Goal: Task Accomplishment & Management: Manage account settings

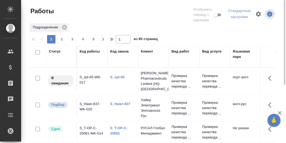
click at [116, 51] on div "Код заказа" at bounding box center [119, 51] width 19 height 5
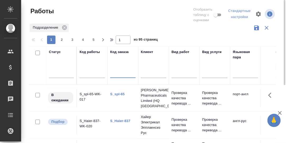
click at [115, 74] on input "text" at bounding box center [122, 74] width 25 height 7
paste input "DGSL-1"
type input "DGSL-1"
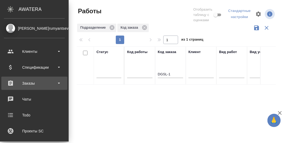
click at [33, 84] on div "Заказы" at bounding box center [34, 83] width 61 height 8
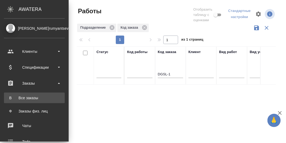
click at [29, 96] on div "Все заказы" at bounding box center [35, 97] width 56 height 5
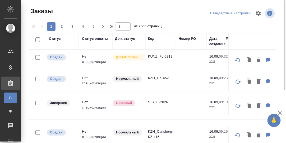
click at [152, 39] on div "Код" at bounding box center [151, 38] width 6 height 5
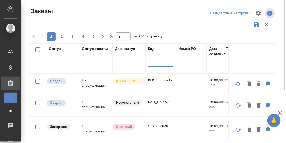
click at [153, 65] on input "text" at bounding box center [160, 63] width 25 height 7
paste input "DGSL-1"
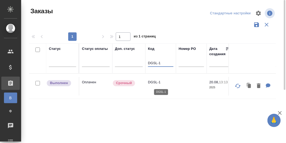
click at [152, 82] on p "DGSL-1" at bounding box center [160, 81] width 25 height 5
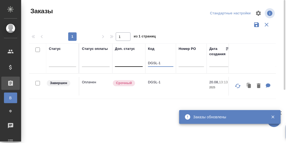
drag, startPoint x: 162, startPoint y: 62, endPoint x: 139, endPoint y: 63, distance: 22.2
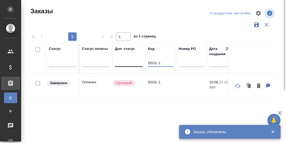
paste input "B_ILS-98"
type input "B_ILS-98"
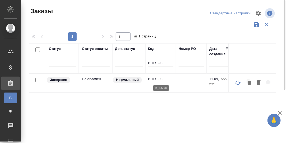
click at [159, 79] on p "B_ILS-98" at bounding box center [160, 78] width 25 height 5
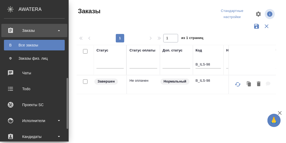
scroll to position [79, 0]
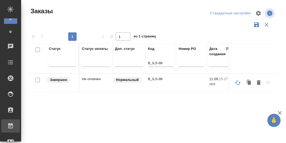
click at [11, 124] on div "Работы" at bounding box center [3, 126] width 13 height 8
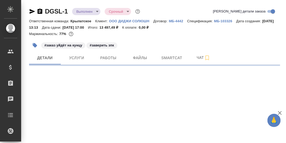
select select "RU"
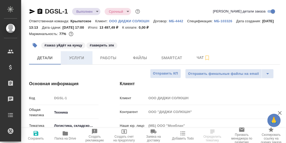
type textarea "x"
drag, startPoint x: 80, startPoint y: 66, endPoint x: 139, endPoint y: 78, distance: 60.0
click at [80, 61] on span "Услуги" at bounding box center [76, 57] width 25 height 7
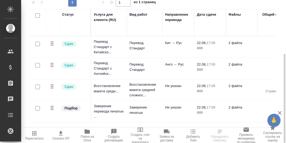
scroll to position [6, 0]
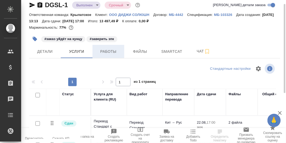
click at [115, 55] on span "Работы" at bounding box center [108, 51] width 25 height 7
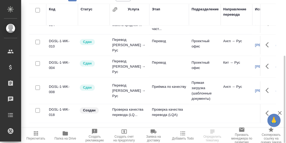
scroll to position [16, 0]
click at [266, 114] on icon "button" at bounding box center [267, 112] width 3 height 5
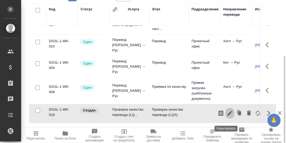
click at [227, 116] on icon "button" at bounding box center [230, 113] width 6 height 6
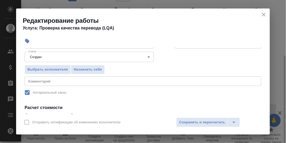
scroll to position [0, 0]
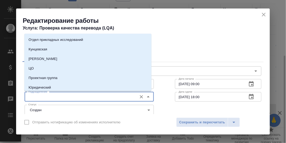
click at [69, 97] on input "Подразделение" at bounding box center [80, 96] width 108 height 6
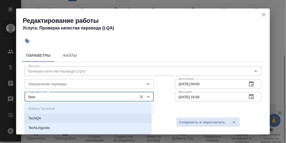
click at [54, 117] on li "TechQA" at bounding box center [87, 118] width 127 height 10
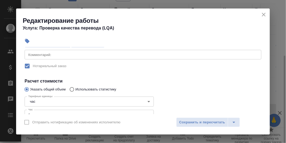
scroll to position [117, 0]
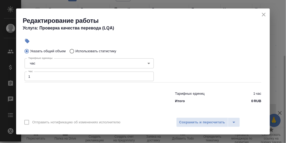
type input "TechQA"
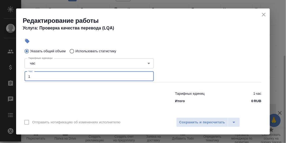
drag, startPoint x: 31, startPoint y: 76, endPoint x: 23, endPoint y: 76, distance: 7.4
click at [23, 76] on div "Тарифные единицы час 5a8b1489cc6b4906c91bfd93 Тарифные единицы Час 1 Час" at bounding box center [89, 68] width 150 height 47
type input "0.3"
click at [211, 121] on span "Сохранить и пересчитать" at bounding box center [202, 122] width 46 height 6
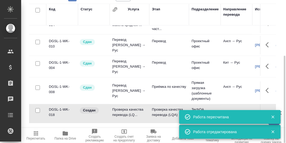
click at [273, 116] on icon "button" at bounding box center [273, 116] width 3 height 3
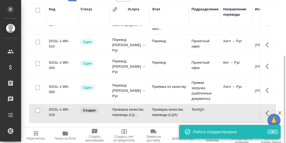
click at [273, 132] on icon "button" at bounding box center [273, 131] width 3 height 3
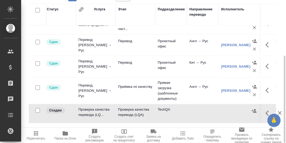
scroll to position [16, 0]
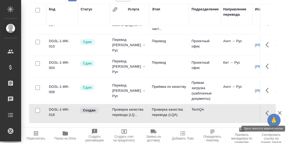
click at [263, 116] on button "button" at bounding box center [269, 113] width 13 height 13
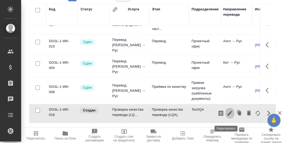
click at [228, 115] on icon "button" at bounding box center [230, 113] width 5 height 5
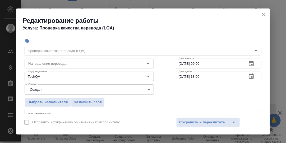
scroll to position [26, 0]
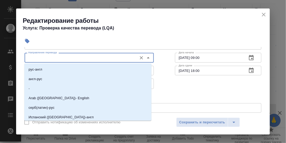
click at [64, 54] on input "Направление перевода" at bounding box center [80, 57] width 108 height 6
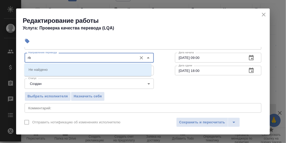
type input "r"
click at [58, 69] on li "кит-рус" at bounding box center [87, 70] width 127 height 10
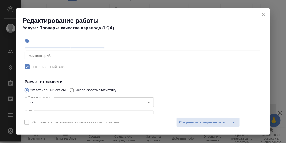
scroll to position [79, 0]
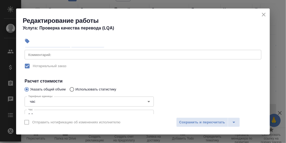
type input "кит-рус"
click at [64, 57] on div "x Комментарий:" at bounding box center [143, 55] width 237 height 10
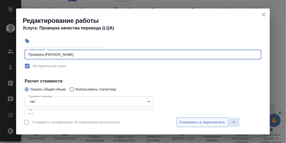
type textarea "Проверка Хилковой Лидии"
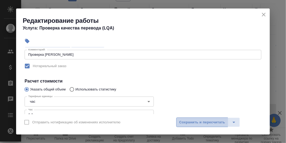
click at [187, 123] on span "Сохранить и пересчитать" at bounding box center [202, 122] width 46 height 6
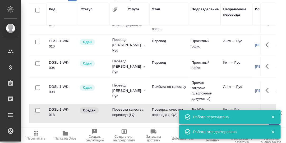
click at [274, 116] on icon "button" at bounding box center [273, 116] width 3 height 3
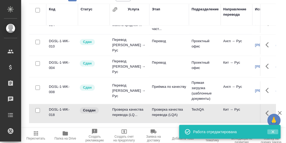
click at [273, 132] on icon "button" at bounding box center [273, 131] width 3 height 3
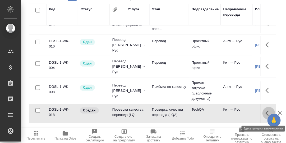
click at [266, 116] on icon "button" at bounding box center [269, 113] width 6 height 6
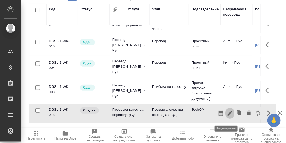
click at [228, 115] on icon "button" at bounding box center [230, 113] width 5 height 5
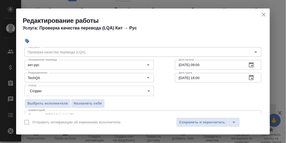
scroll to position [26, 0]
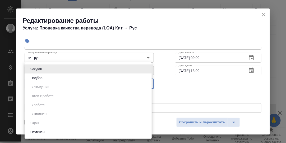
click at [146, 85] on body "🙏 .cls-1 fill:#fff; AWATERA Румянцева Дарья d.rumyantseva Клиенты Спецификации …" at bounding box center [143, 71] width 286 height 143
click at [162, 94] on div at bounding box center [143, 71] width 286 height 143
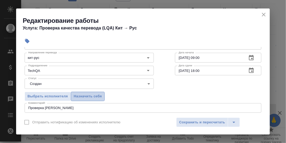
click at [80, 96] on span "Назначить себя" at bounding box center [88, 96] width 28 height 6
click at [92, 95] on span "Назначить себя" at bounding box center [88, 96] width 28 height 6
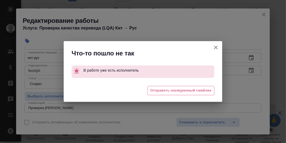
drag, startPoint x: 216, startPoint y: 46, endPoint x: 213, endPoint y: 78, distance: 32.5
click at [216, 47] on icon "button" at bounding box center [216, 47] width 6 height 6
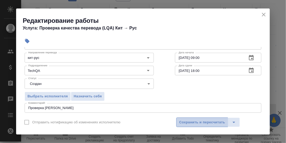
click at [200, 120] on span "Сохранить и пересчитать" at bounding box center [202, 122] width 46 height 6
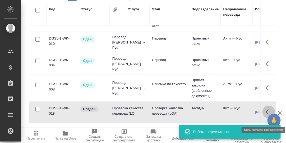
click at [266, 115] on icon "button" at bounding box center [269, 111] width 6 height 6
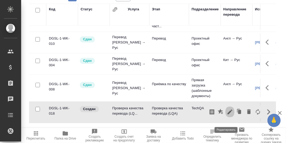
click at [227, 115] on icon "button" at bounding box center [230, 111] width 6 height 6
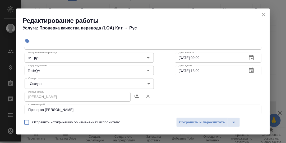
scroll to position [53, 0]
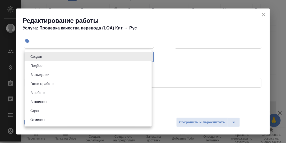
click at [146, 57] on body "🙏 .cls-1 fill:#fff; AWATERA Румянцева Дарья d.rumyantseva Клиенты Спецификации …" at bounding box center [143, 71] width 286 height 143
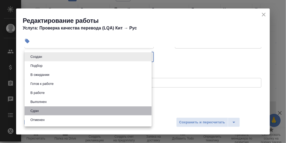
click at [49, 110] on li "Сдан" at bounding box center [88, 110] width 127 height 9
type input "closed"
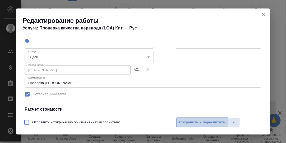
drag, startPoint x: 214, startPoint y: 121, endPoint x: 135, endPoint y: 97, distance: 82.7
click at [214, 120] on span "Сохранить и пересчитать" at bounding box center [202, 122] width 46 height 6
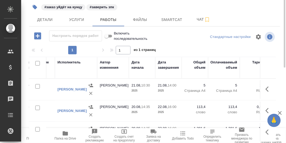
scroll to position [0, 0]
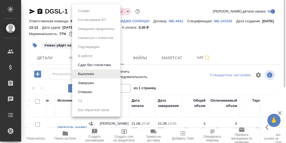
click at [97, 13] on body "🙏 .cls-1 fill:#fff; AWATERA Румянцева Дарья d.rumyantseva Клиенты Спецификации …" at bounding box center [143, 71] width 286 height 143
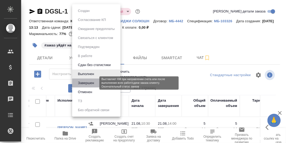
click at [88, 82] on button "Завершен" at bounding box center [85, 83] width 19 height 6
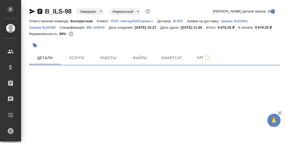
select select "RU"
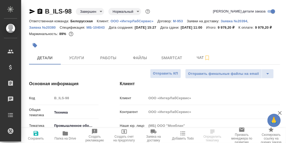
type textarea "x"
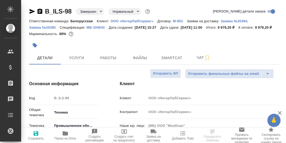
type textarea "x"
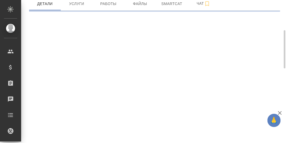
scroll to position [1, 0]
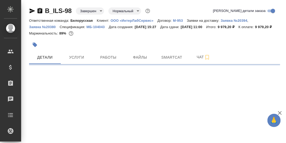
select select "RU"
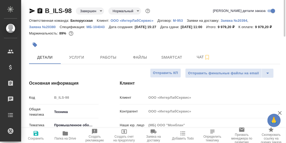
scroll to position [0, 0]
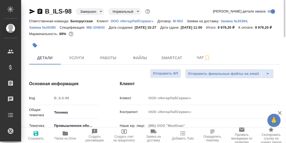
type textarea "x"
click at [111, 58] on span "Работы" at bounding box center [108, 57] width 25 height 7
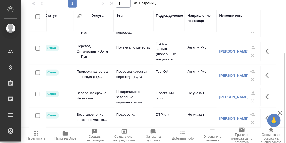
scroll to position [45, 0]
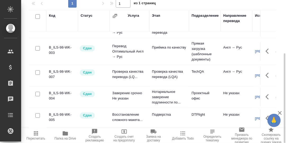
click at [266, 72] on icon "button" at bounding box center [269, 75] width 6 height 6
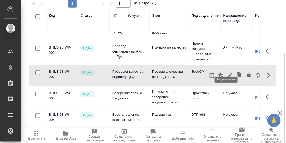
click at [228, 73] on icon "button" at bounding box center [230, 75] width 5 height 5
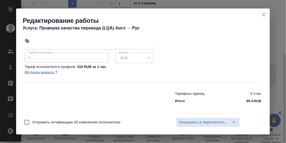
scroll to position [0, 0]
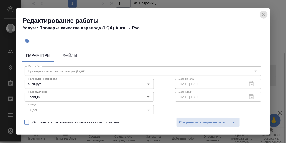
click at [265, 14] on icon "close" at bounding box center [264, 14] width 6 height 6
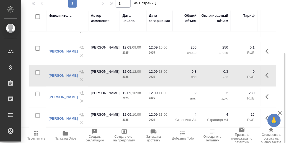
scroll to position [45, 218]
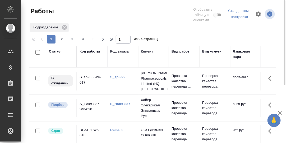
click at [54, 50] on div "Статус" at bounding box center [55, 51] width 12 height 5
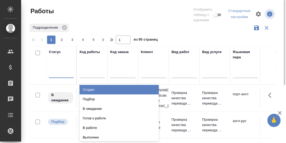
click at [54, 75] on div at bounding box center [61, 72] width 25 height 8
click at [95, 88] on div "Создан" at bounding box center [119, 90] width 79 height 10
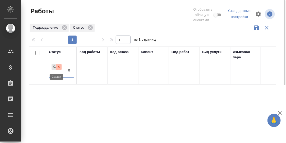
click at [58, 67] on icon at bounding box center [59, 67] width 4 height 4
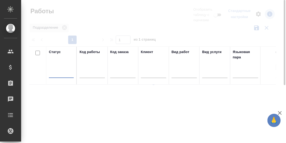
click at [56, 73] on div at bounding box center [61, 72] width 25 height 8
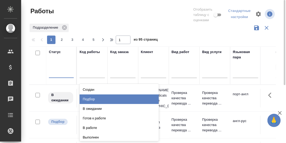
click at [94, 99] on div "Подбор" at bounding box center [119, 99] width 79 height 10
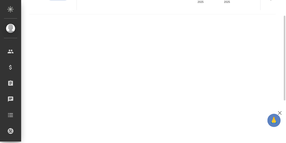
scroll to position [71, 0]
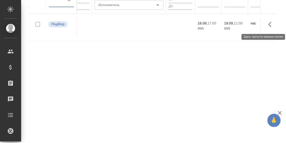
click at [271, 24] on icon "button" at bounding box center [271, 24] width 6 height 6
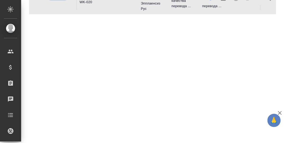
scroll to position [18, 0]
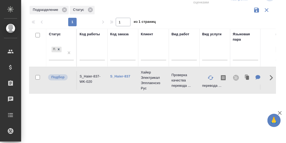
click at [118, 77] on link "S_Haier-837" at bounding box center [120, 76] width 20 height 4
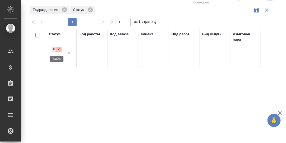
click at [59, 48] on icon at bounding box center [59, 49] width 4 height 4
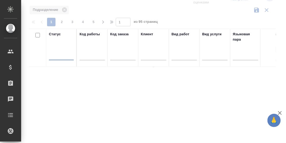
click at [57, 55] on div at bounding box center [61, 55] width 25 height 8
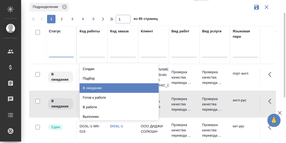
scroll to position [21, 0]
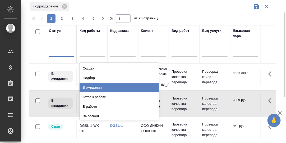
click at [92, 87] on div "В ожидании" at bounding box center [119, 87] width 79 height 10
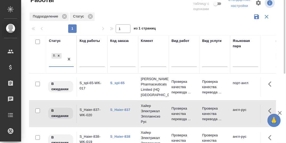
scroll to position [0, 0]
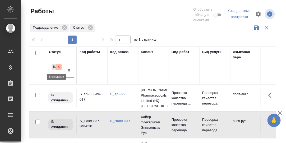
click at [59, 66] on icon at bounding box center [59, 67] width 2 height 2
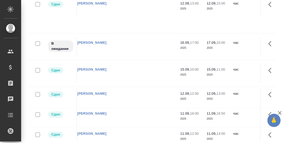
scroll to position [106, 0]
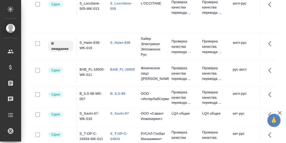
click at [118, 69] on link "BAB_FL-16505" at bounding box center [122, 69] width 25 height 4
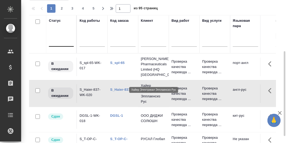
scroll to position [0, 0]
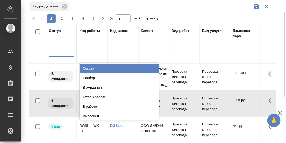
scroll to position [21, 0]
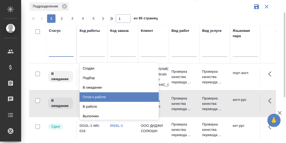
click at [102, 97] on div "Готов к работе" at bounding box center [119, 97] width 79 height 10
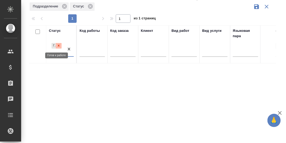
click at [58, 46] on icon at bounding box center [59, 46] width 4 height 4
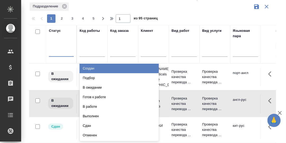
click at [58, 51] on div at bounding box center [61, 51] width 25 height 8
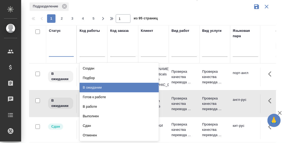
click at [94, 86] on div "В ожидании" at bounding box center [119, 87] width 79 height 10
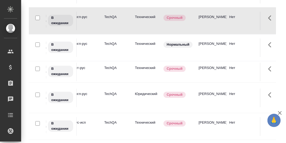
scroll to position [15, 0]
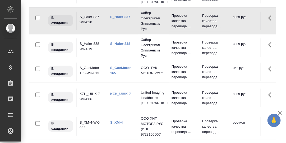
click at [120, 91] on link "KZH_UIHK-7" at bounding box center [120, 93] width 21 height 4
click at [118, 66] on link "S_GacMotor-165" at bounding box center [121, 70] width 22 height 9
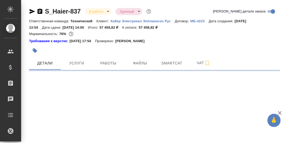
select select "RU"
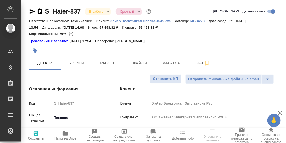
type textarea "x"
click at [109, 64] on span "Работы" at bounding box center [108, 63] width 25 height 7
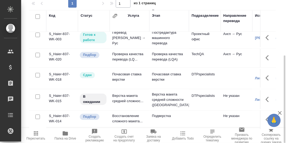
scroll to position [50, 0]
click at [266, 55] on icon "button" at bounding box center [267, 57] width 3 height 5
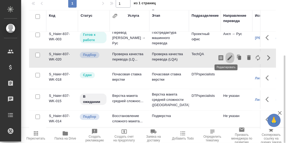
click at [228, 56] on icon "button" at bounding box center [230, 57] width 5 height 5
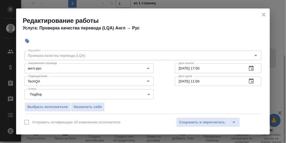
scroll to position [53, 0]
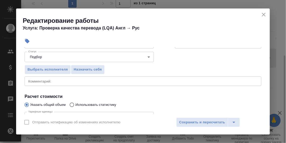
click at [145, 56] on body "🙏 .cls-1 fill:#fff; AWATERA [PERSON_NAME] d.rumyantseva Клиенты Спецификации За…" at bounding box center [143, 71] width 286 height 143
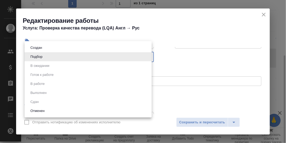
click at [181, 55] on div at bounding box center [143, 71] width 286 height 143
click at [147, 55] on body "🙏 .cls-1 fill:#fff; AWATERA Румянцева Дарья d.rumyantseva Клиенты Спецификации …" at bounding box center [143, 71] width 286 height 143
drag, startPoint x: 198, startPoint y: 63, endPoint x: 99, endPoint y: 69, distance: 99.3
click at [198, 63] on div at bounding box center [143, 71] width 286 height 143
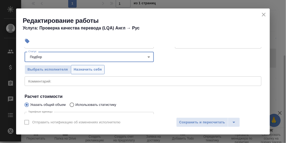
click at [90, 69] on span "Назначить себя" at bounding box center [88, 69] width 28 height 6
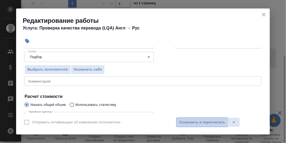
click at [204, 123] on span "Сохранить и пересчитать" at bounding box center [202, 122] width 46 height 6
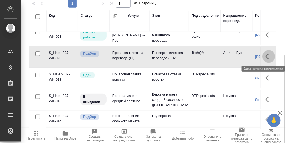
click at [266, 56] on icon "button" at bounding box center [269, 56] width 6 height 6
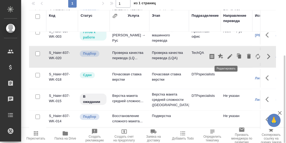
click at [227, 57] on icon "button" at bounding box center [230, 56] width 6 height 6
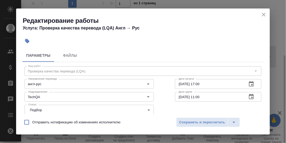
scroll to position [26, 0]
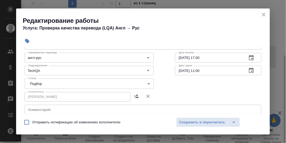
click at [146, 82] on body "🙏 .cls-1 fill:#fff; AWATERA Румянцева Дарья d.rumyantseva Клиенты Спецификации …" at bounding box center [143, 71] width 286 height 143
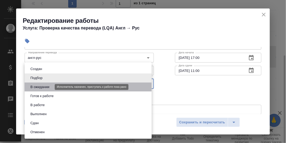
click at [47, 84] on button "В ожидании" at bounding box center [40, 87] width 22 height 6
type input "pending"
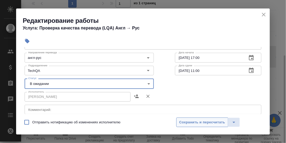
click at [200, 120] on span "Сохранить и пересчитать" at bounding box center [202, 122] width 46 height 6
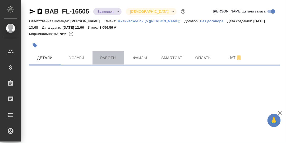
click at [111, 61] on span "Работы" at bounding box center [108, 57] width 25 height 7
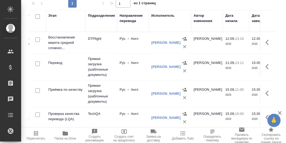
scroll to position [0, 126]
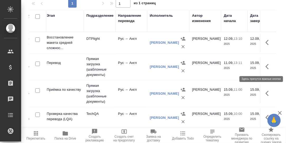
click at [266, 65] on icon "button" at bounding box center [269, 66] width 6 height 6
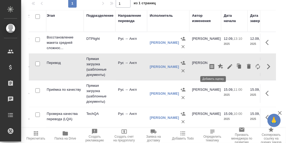
click at [218, 66] on icon "button" at bounding box center [220, 65] width 5 height 5
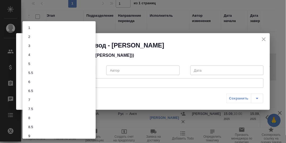
click at [92, 68] on body "🙏 .cls-1 fill:#fff; AWATERA [PERSON_NAME] d.rumyantseva Клиенты Спецификации За…" at bounding box center [143, 71] width 286 height 143
click at [35, 99] on li "7" at bounding box center [58, 99] width 73 height 9
type input "7"
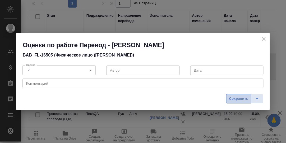
click at [241, 98] on span "Сохранить" at bounding box center [238, 98] width 19 height 6
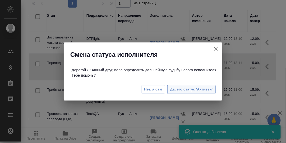
click at [184, 90] on span "Да, его статус 'Активен'" at bounding box center [191, 89] width 43 height 6
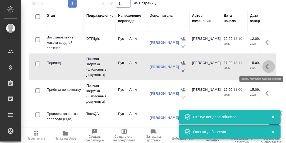
click at [266, 65] on icon "button" at bounding box center [267, 66] width 3 height 5
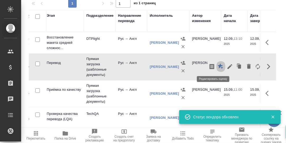
click at [218, 65] on icon "button" at bounding box center [221, 66] width 6 height 6
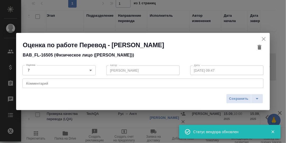
click at [46, 85] on textarea at bounding box center [143, 83] width 234 height 4
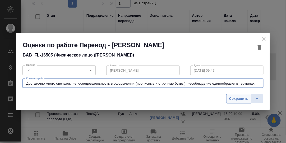
type textarea "Достаточно много опечаток, непоследовательность в оформлении (прописные и строч…"
click at [241, 100] on span "Сохранить" at bounding box center [238, 98] width 19 height 6
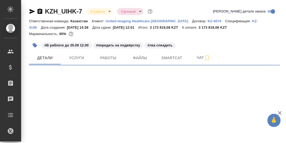
select select "RU"
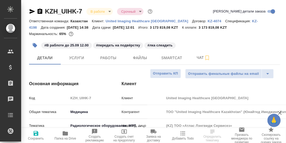
type textarea "x"
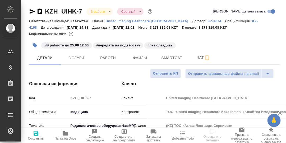
type textarea "x"
click at [168, 60] on span "Smartcat" at bounding box center [171, 57] width 25 height 7
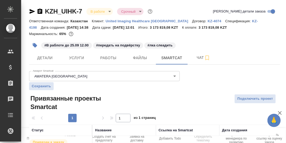
scroll to position [29, 0]
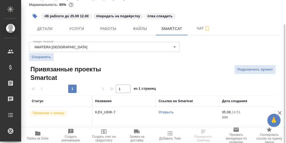
click at [170, 111] on link "Открыть" at bounding box center [166, 112] width 15 height 4
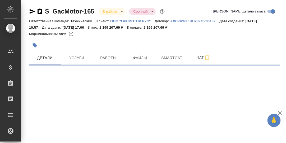
select select "RU"
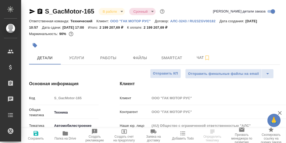
type textarea "x"
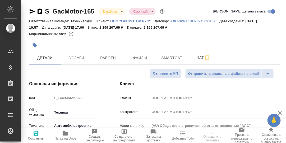
type textarea "x"
click at [177, 58] on span "Smartcat" at bounding box center [171, 57] width 25 height 7
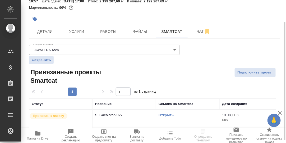
scroll to position [29, 0]
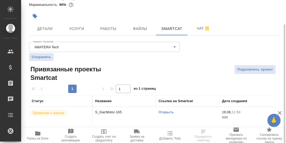
click at [170, 111] on link "Открыть" at bounding box center [166, 112] width 15 height 4
click at [169, 111] on link "Открыть" at bounding box center [166, 112] width 15 height 4
click at [167, 111] on link "Открыть" at bounding box center [166, 112] width 15 height 4
